Goal: Task Accomplishment & Management: Manage account settings

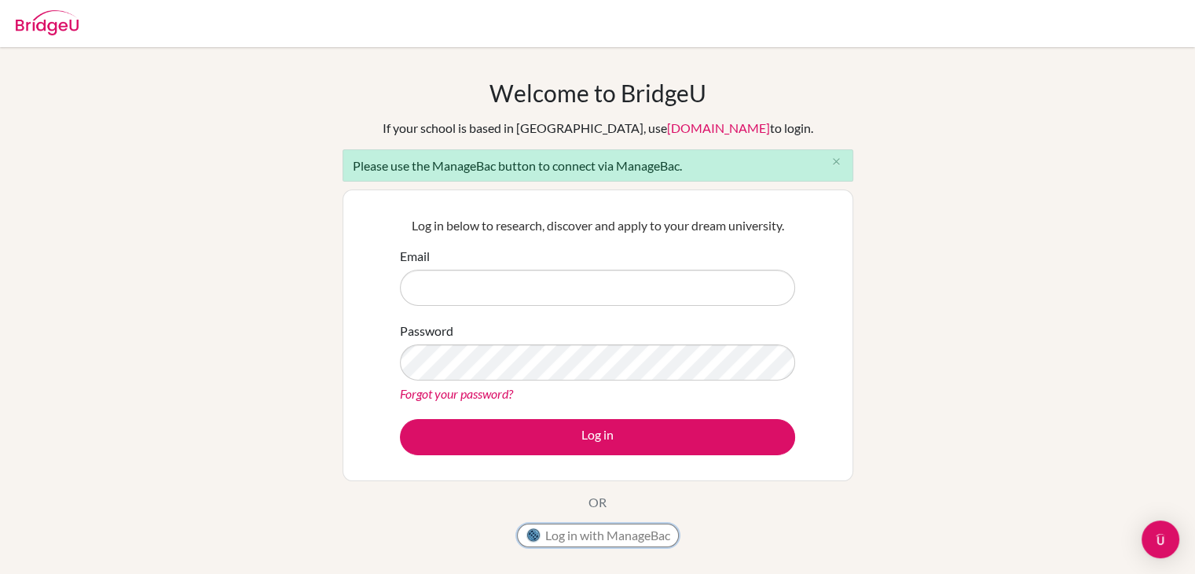
click at [622, 527] on button "Log in with ManageBac" at bounding box center [598, 535] width 162 height 24
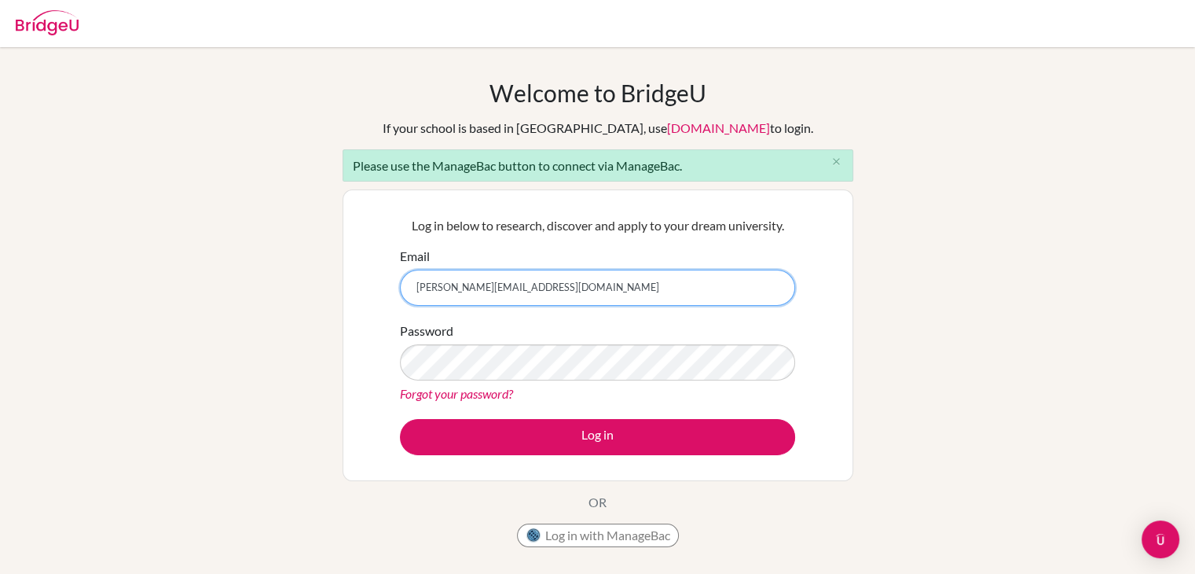
click at [603, 296] on input "[PERSON_NAME][EMAIL_ADDRESS][DOMAIN_NAME]" at bounding box center [597, 288] width 395 height 36
type input "p"
